Goal: Task Accomplishment & Management: Complete application form

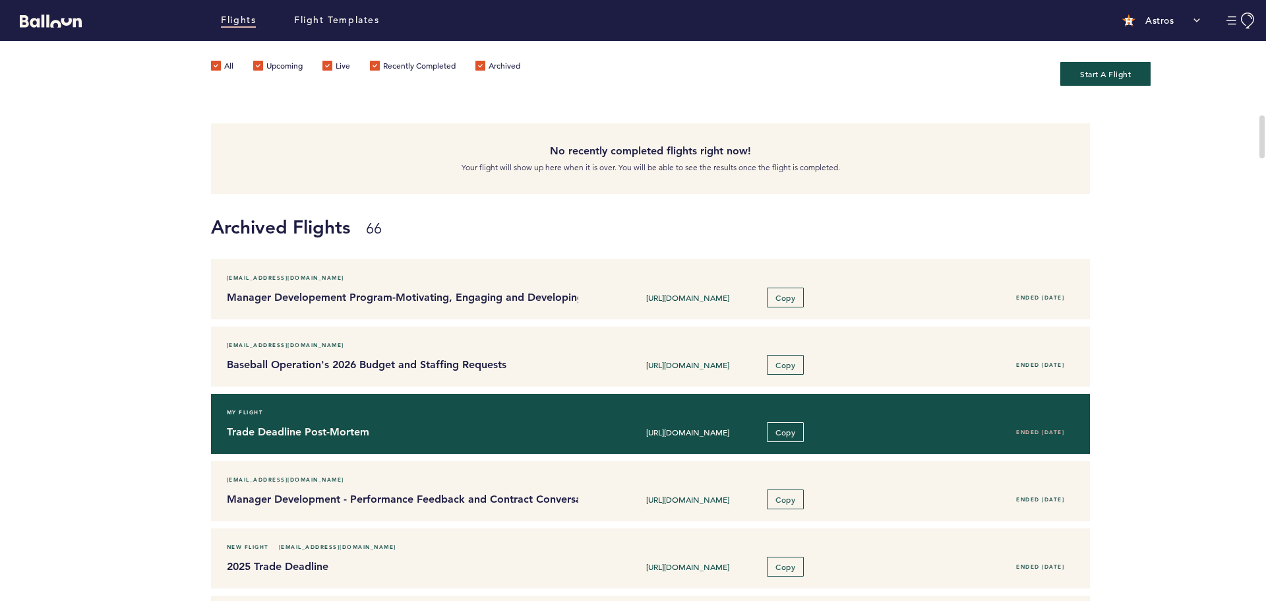
scroll to position [66, 0]
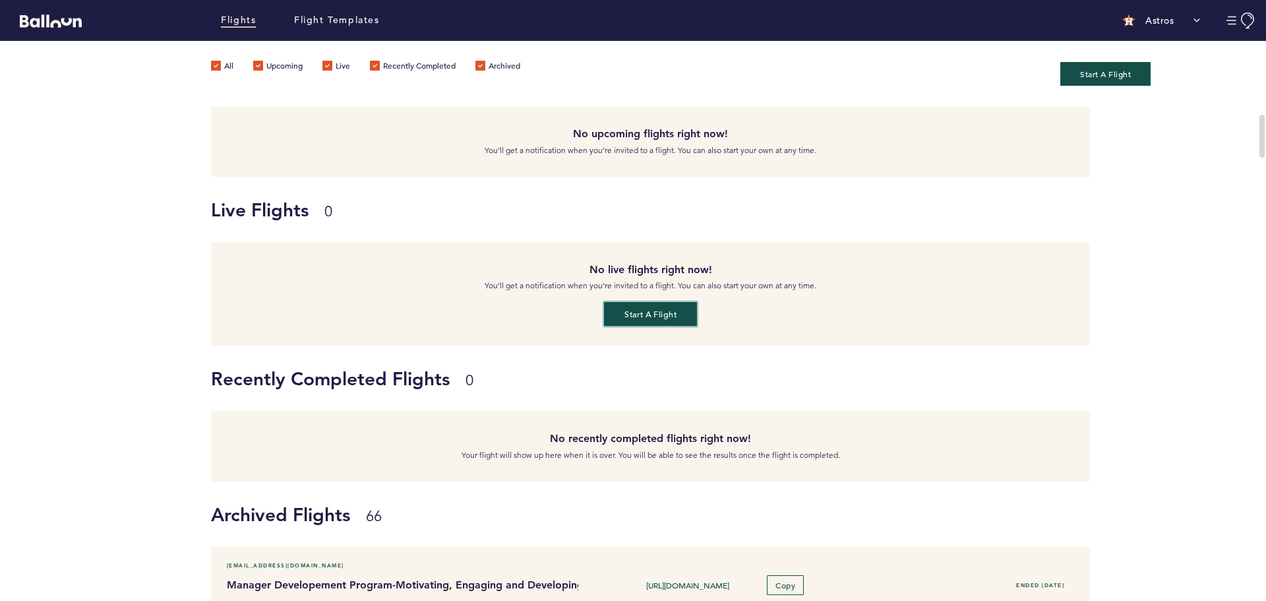
click at [656, 308] on button "Start a flight" at bounding box center [650, 314] width 93 height 24
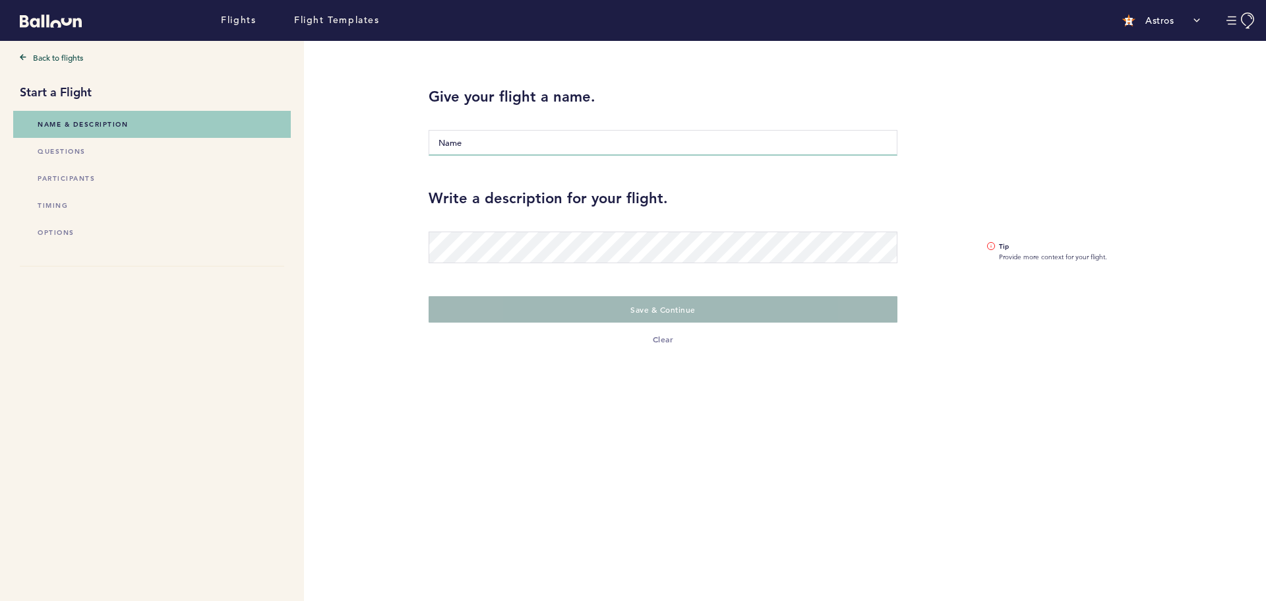
click at [501, 151] on input "Name" at bounding box center [662, 143] width 469 height 26
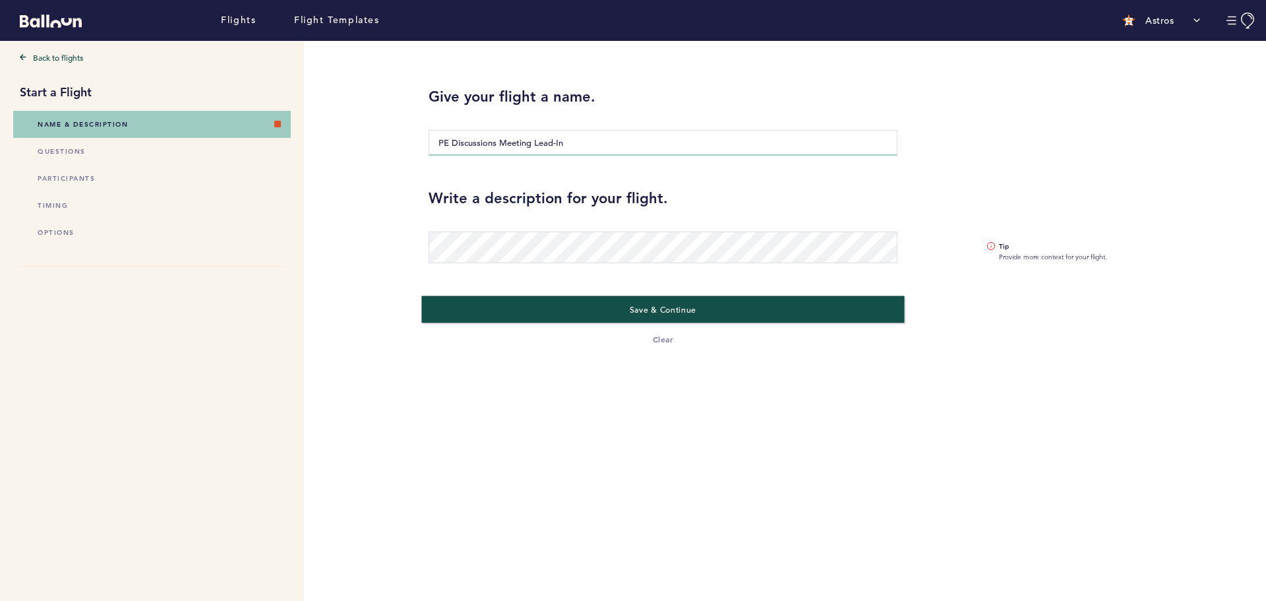
type input "PE Discussions Meeting Lead-In"
click at [602, 312] on button "Save & Continue" at bounding box center [662, 308] width 483 height 27
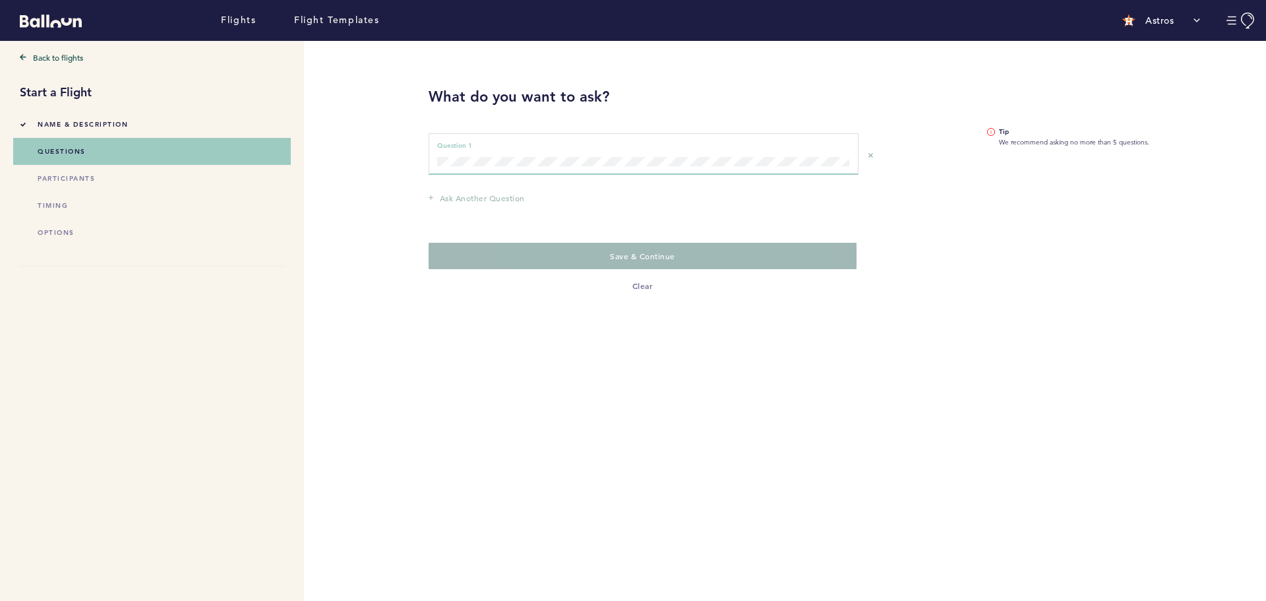
click at [478, 172] on div "Question 1 can not be empty Question 1" at bounding box center [643, 154] width 430 height 42
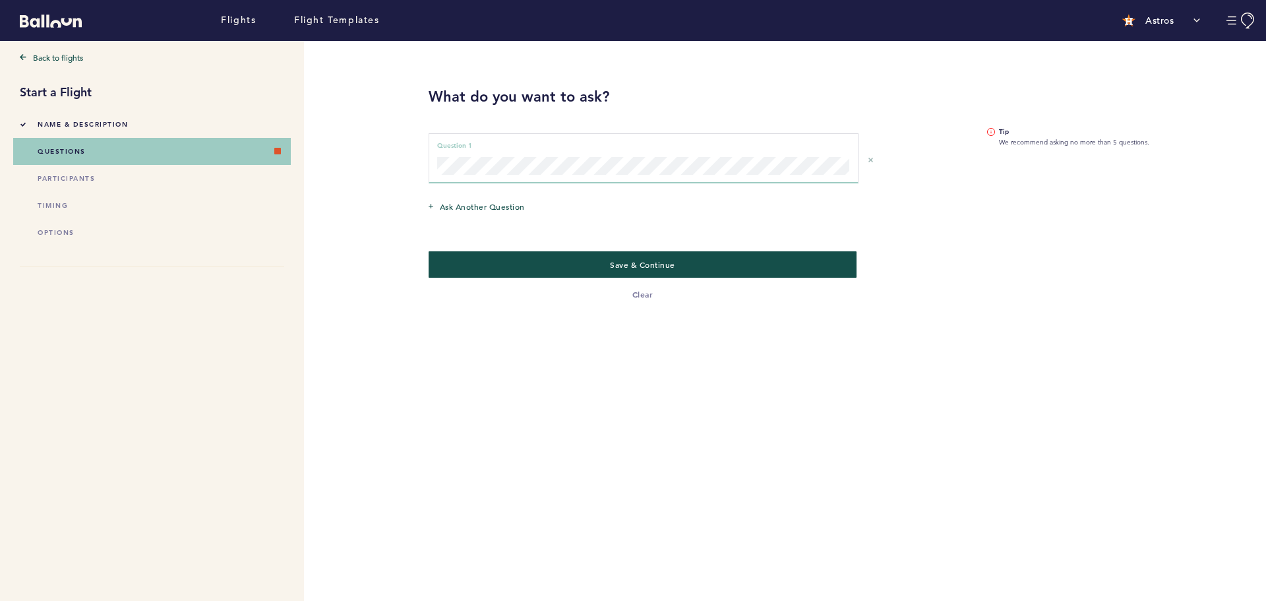
click at [423, 159] on form "What do you want to ask? Question 1 can not be empty Question 1 Ask another que…" at bounding box center [663, 171] width 488 height 260
click at [575, 175] on div "Question 1 can not be empty Question 1" at bounding box center [643, 158] width 430 height 50
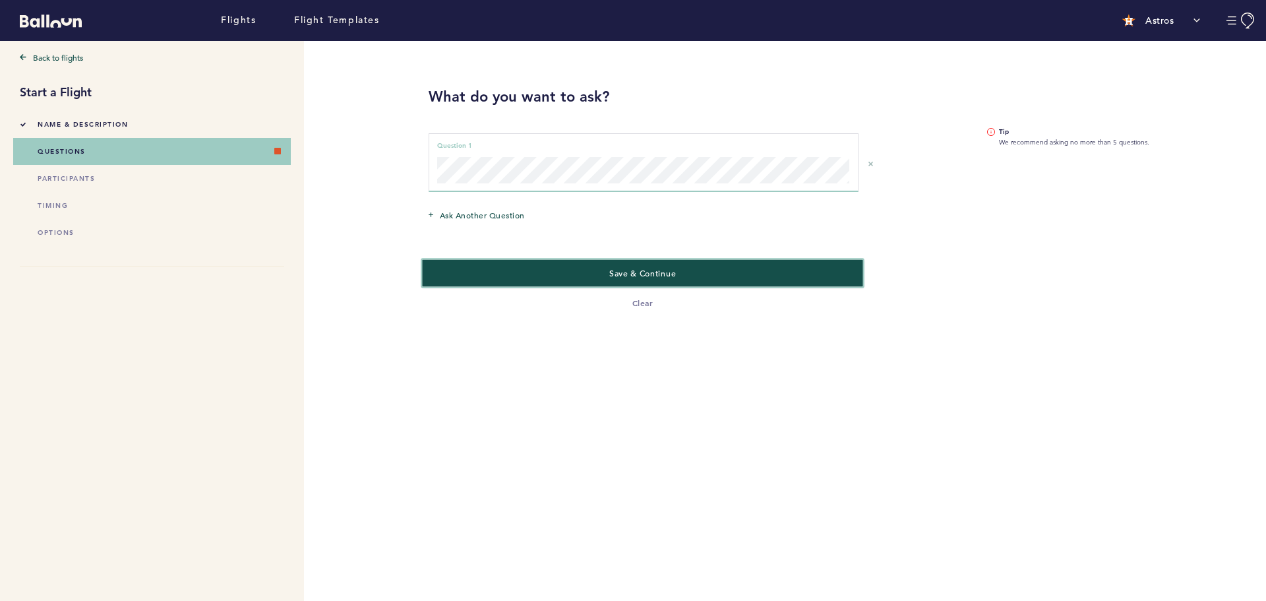
click at [606, 274] on button "Save & Continue" at bounding box center [642, 272] width 441 height 27
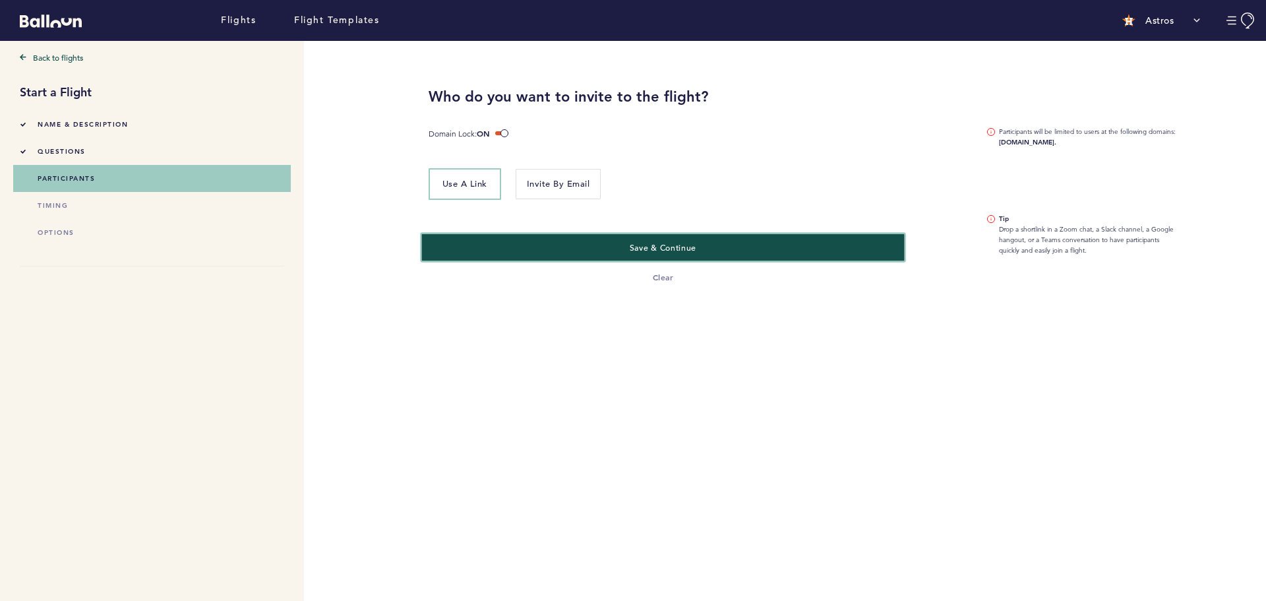
click at [600, 243] on button "Save & Continue" at bounding box center [662, 246] width 483 height 27
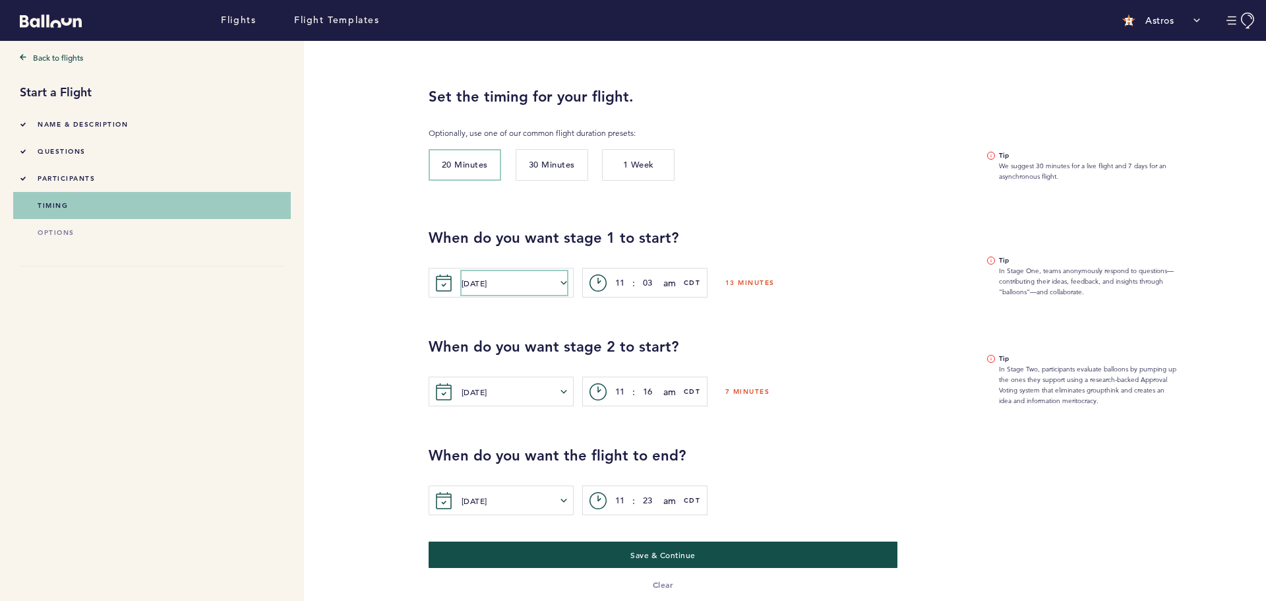
click at [563, 286] on button "[DATE]" at bounding box center [513, 283] width 105 height 24
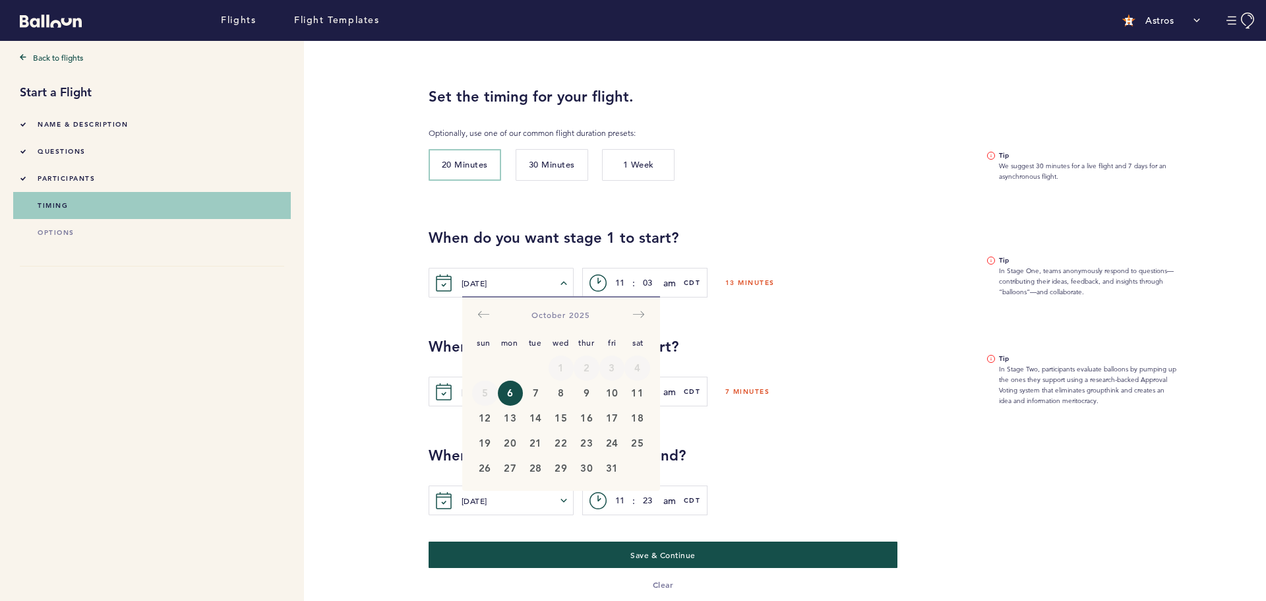
click at [510, 395] on button "6" at bounding box center [511, 392] width 26 height 25
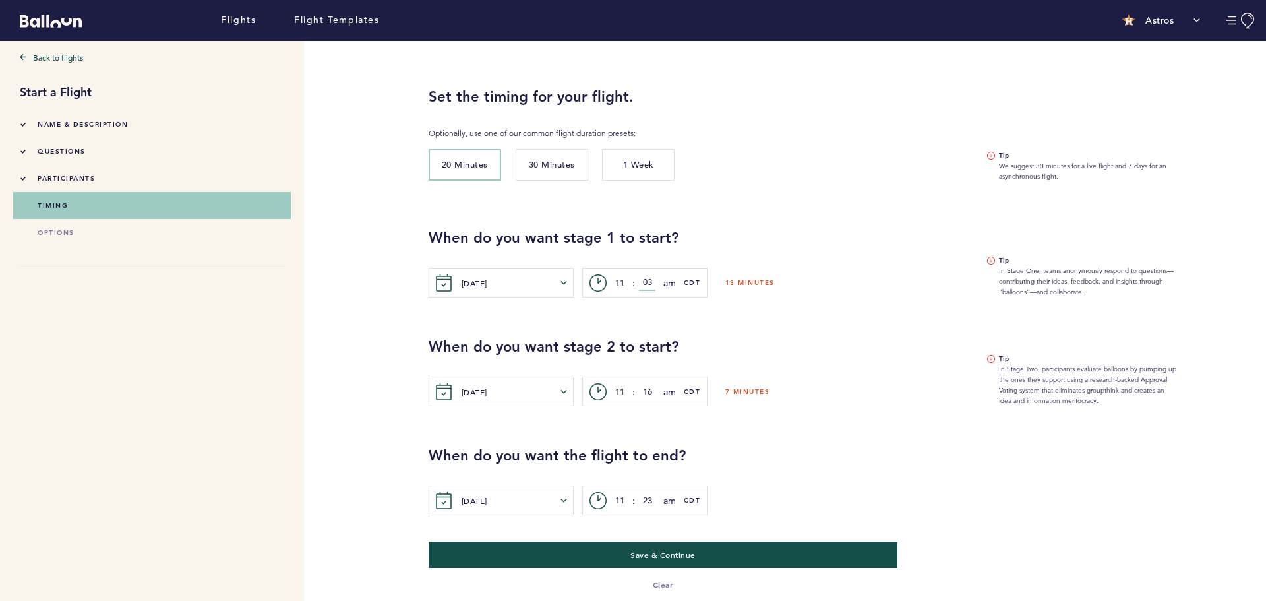
drag, startPoint x: 653, startPoint y: 278, endPoint x: 639, endPoint y: 277, distance: 13.9
click at [639, 277] on input "03" at bounding box center [647, 283] width 16 height 16
type input "45"
click at [840, 221] on div "When do you want stage 1 to start? [DATE] [PERSON_NAME] Tue Wed Thur Fri Sat [D…" at bounding box center [837, 243] width 837 height 109
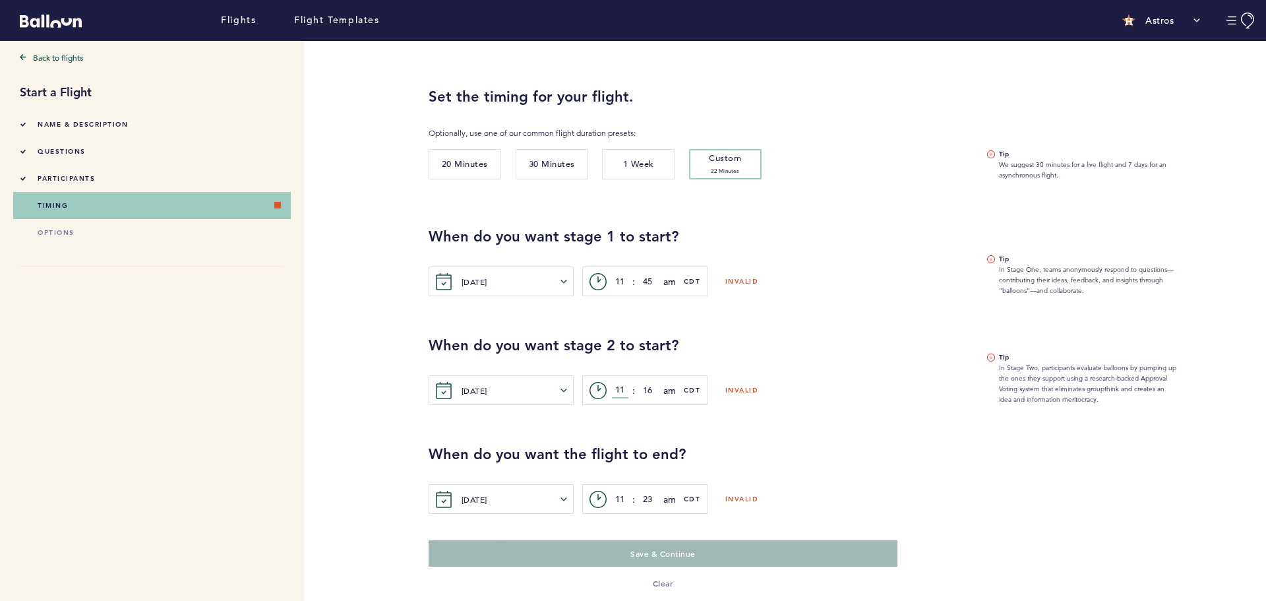
drag, startPoint x: 626, startPoint y: 388, endPoint x: 611, endPoint y: 388, distance: 14.5
click at [611, 388] on div "c> 11 : 16 am am pm CDT" at bounding box center [644, 390] width 125 height 30
type input "12"
click at [647, 388] on input "16" at bounding box center [647, 390] width 16 height 16
type input "10"
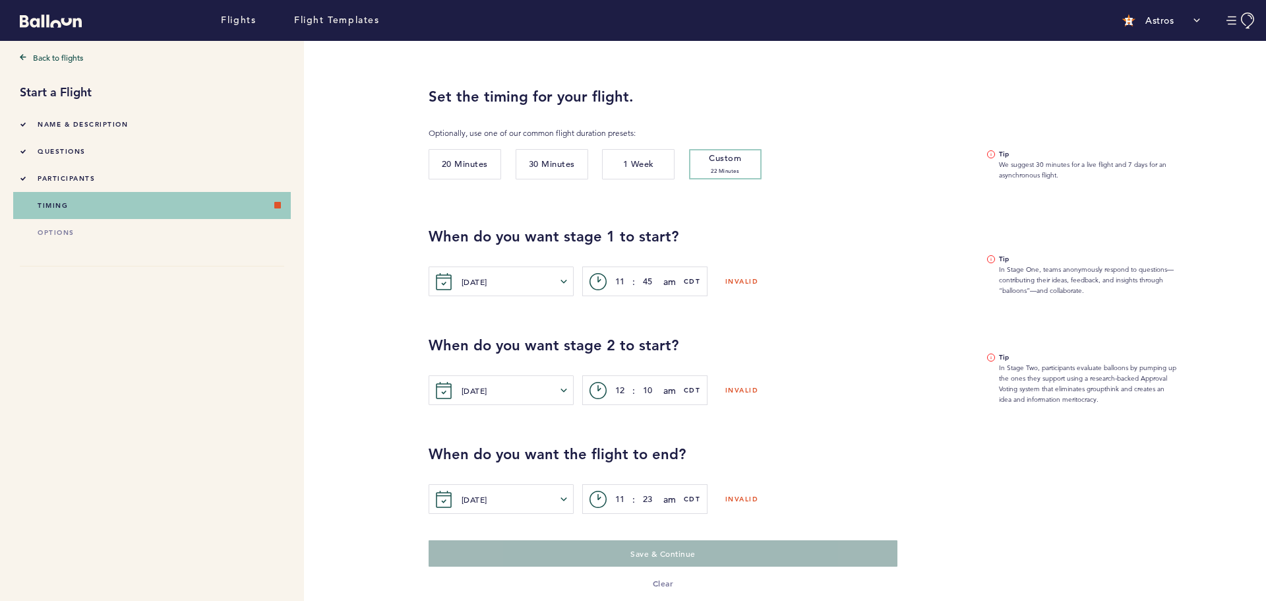
click at [866, 328] on div "When do you want stage 2 to start? [DATE] [PERSON_NAME] Wed Thur Fri Sat Sun Mo…" at bounding box center [837, 350] width 837 height 109
drag, startPoint x: 625, startPoint y: 498, endPoint x: 611, endPoint y: 499, distance: 13.9
click at [611, 499] on div "c> 11 : 23 am am pm CDT" at bounding box center [644, 499] width 125 height 30
type input "12"
drag, startPoint x: 653, startPoint y: 496, endPoint x: 645, endPoint y: 496, distance: 7.3
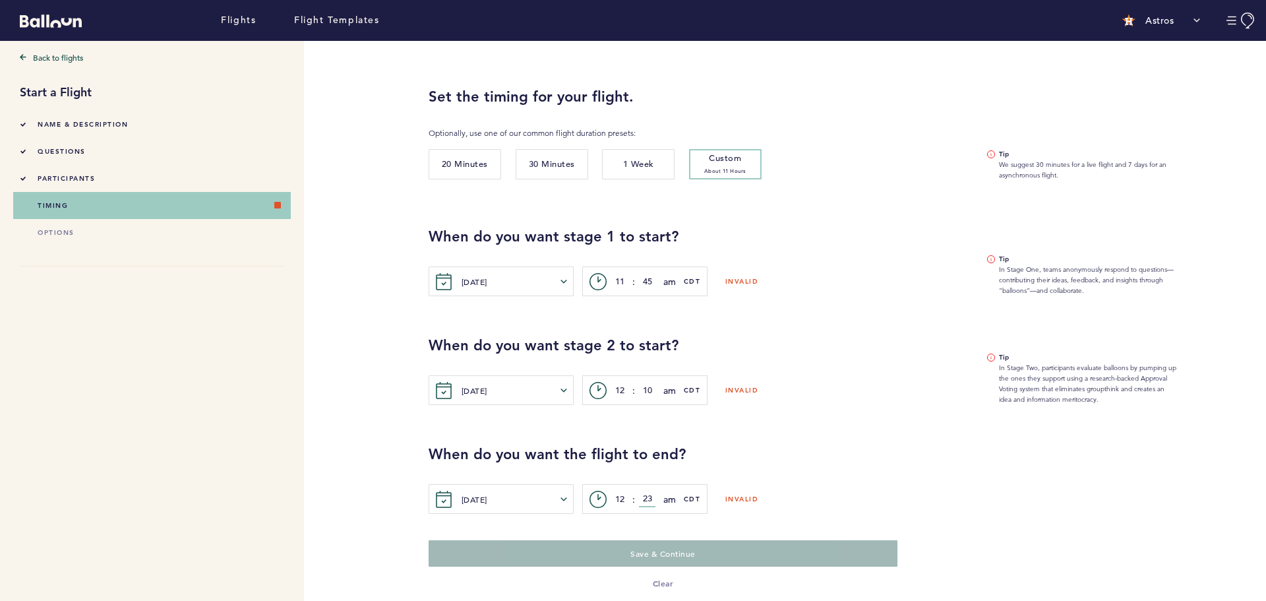
click at [645, 496] on input "23" at bounding box center [647, 499] width 16 height 16
click at [669, 388] on span "am" at bounding box center [669, 390] width 13 height 16
click at [688, 450] on button "pm" at bounding box center [696, 442] width 65 height 26
click at [819, 436] on div "When do you want the flight to end? [DATE] [PERSON_NAME] Wed Thur Fri Sat Sun M…" at bounding box center [837, 459] width 837 height 109
click at [652, 498] on div "c> 12 : 23 am am pm CDT" at bounding box center [644, 499] width 125 height 30
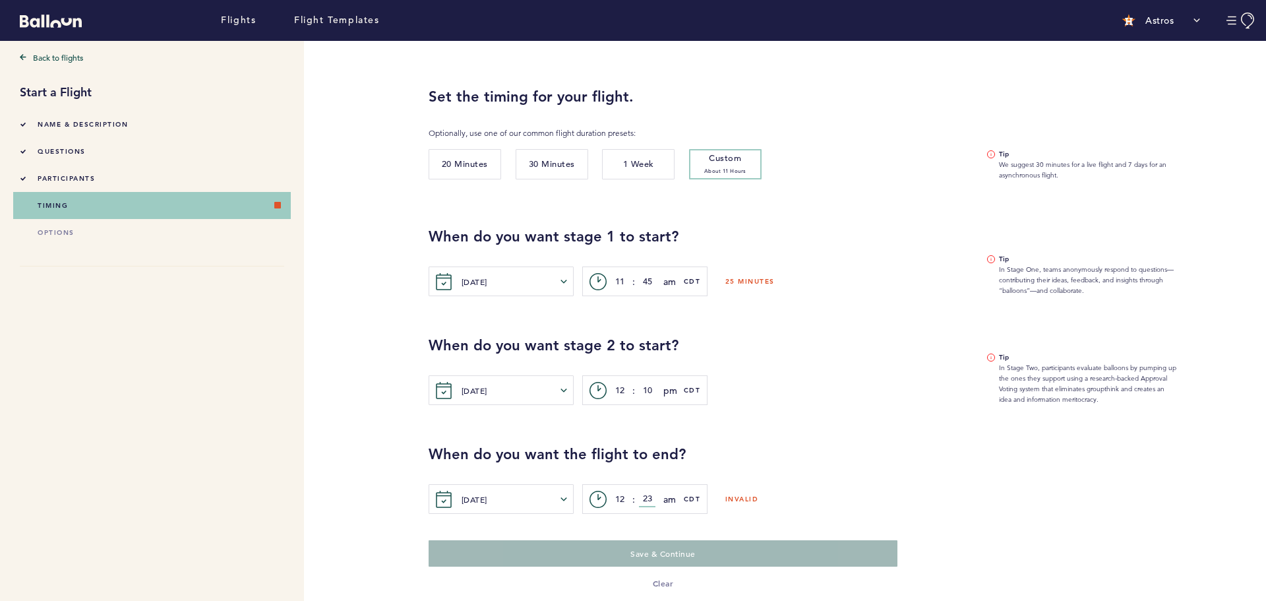
drag, startPoint x: 652, startPoint y: 498, endPoint x: 641, endPoint y: 498, distance: 11.2
click at [641, 498] on input "23" at bounding box center [647, 499] width 16 height 16
click at [672, 498] on span "am" at bounding box center [669, 499] width 13 height 16
type input "15"
click at [684, 548] on button "pm" at bounding box center [696, 551] width 65 height 26
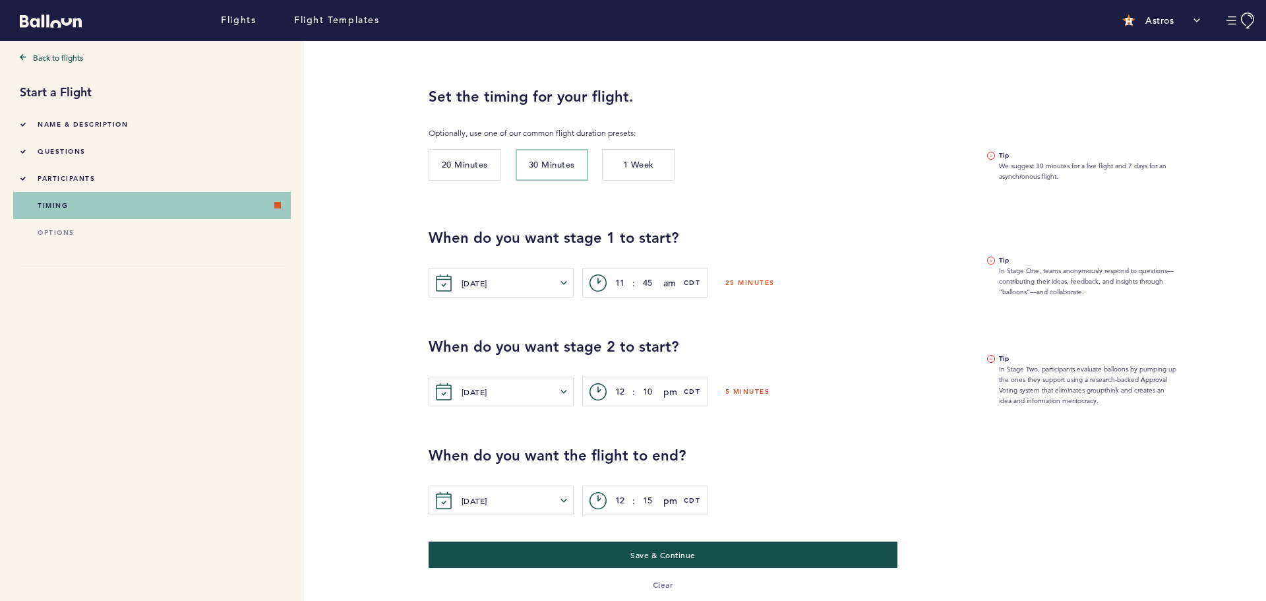
click at [810, 427] on div "When do you want the flight to end? [DATE] [PERSON_NAME] Wed Thur Fri Sat Sun M…" at bounding box center [837, 460] width 837 height 109
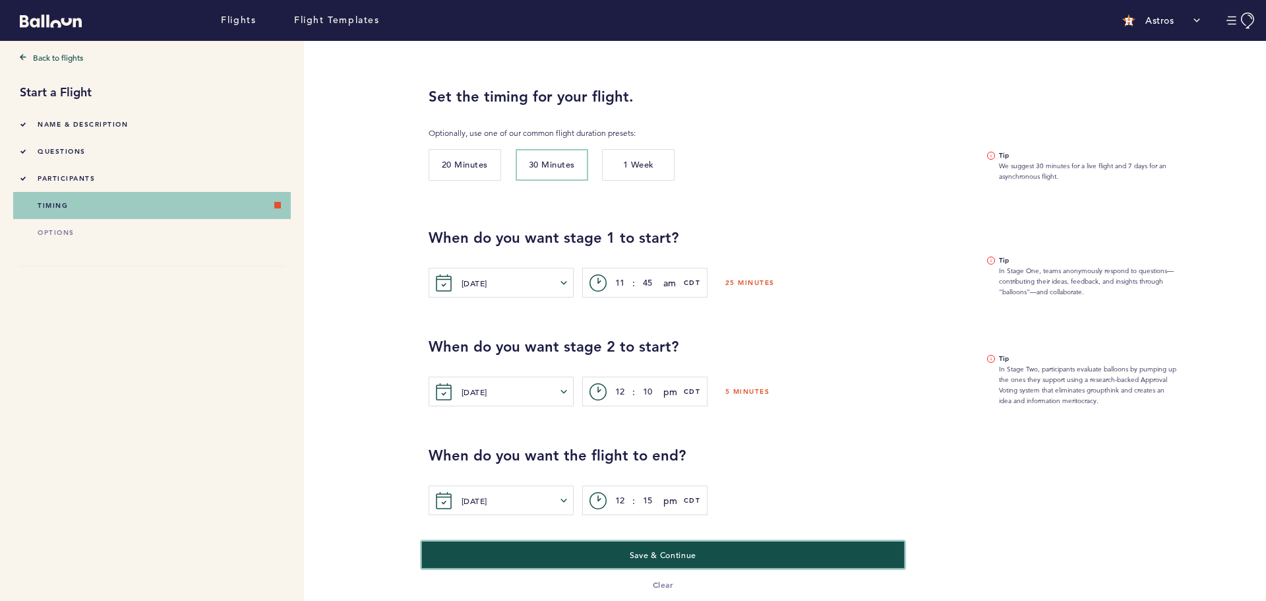
click at [697, 557] on button "Save & Continue" at bounding box center [662, 554] width 483 height 27
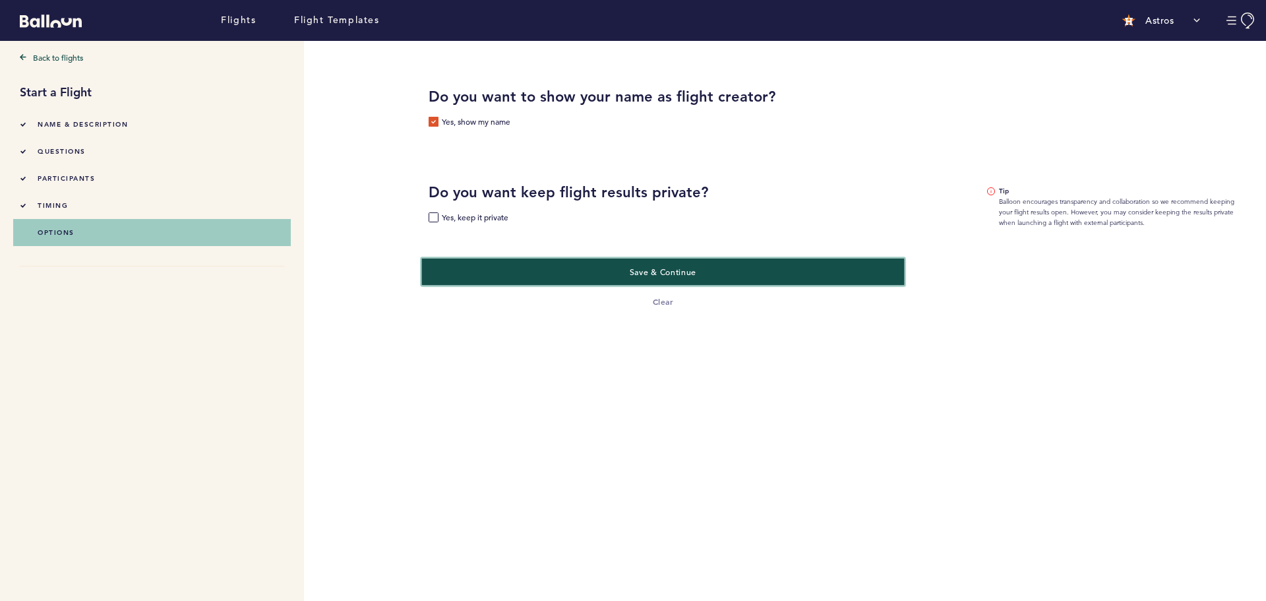
click at [593, 272] on button "Save & Continue" at bounding box center [662, 271] width 483 height 27
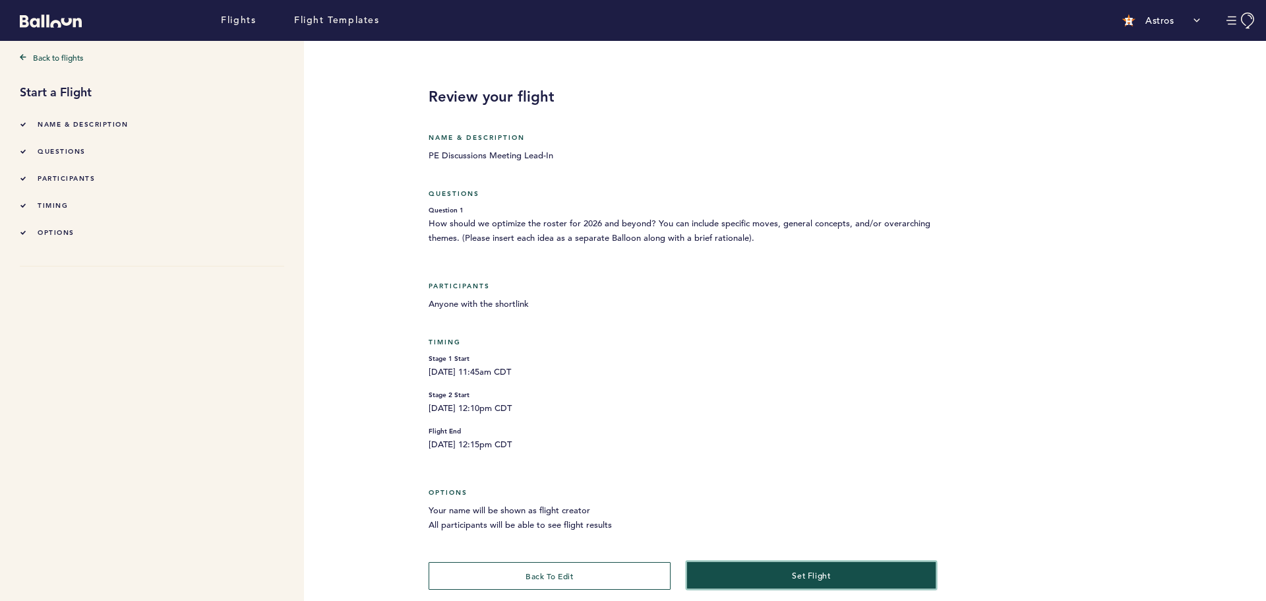
click at [792, 561] on button "set flight" at bounding box center [810, 574] width 249 height 27
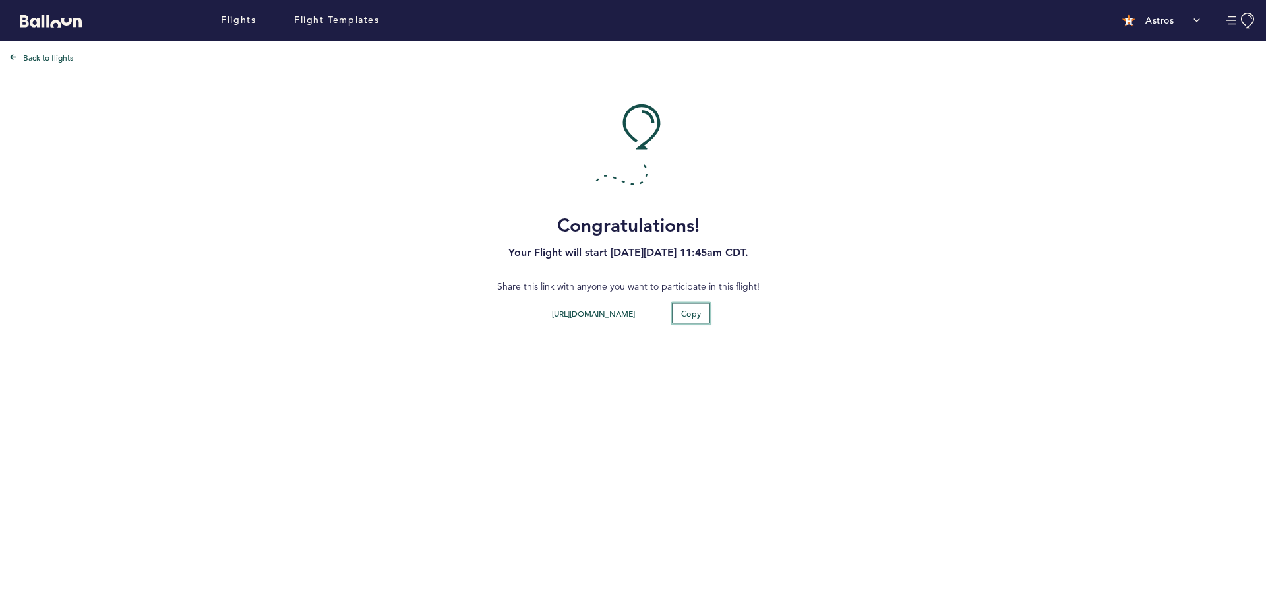
click at [678, 310] on button "Copy" at bounding box center [691, 313] width 38 height 20
